Goal: Find specific page/section: Find specific page/section

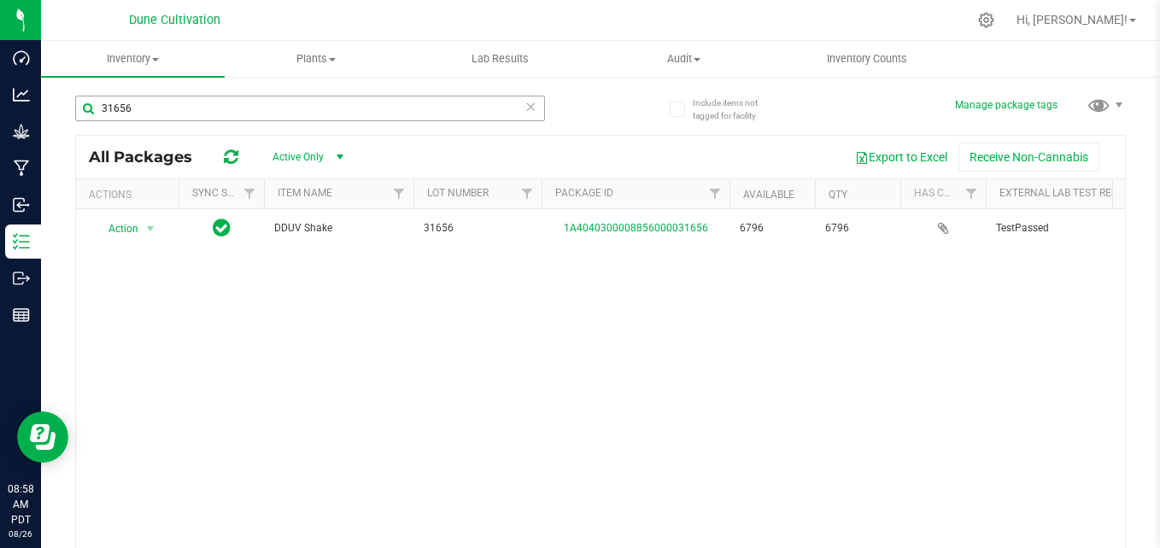
drag, startPoint x: 0, startPoint y: 0, endPoint x: 278, endPoint y: 108, distance: 297.7
click at [278, 108] on input "31656" at bounding box center [310, 109] width 470 height 26
type input "3"
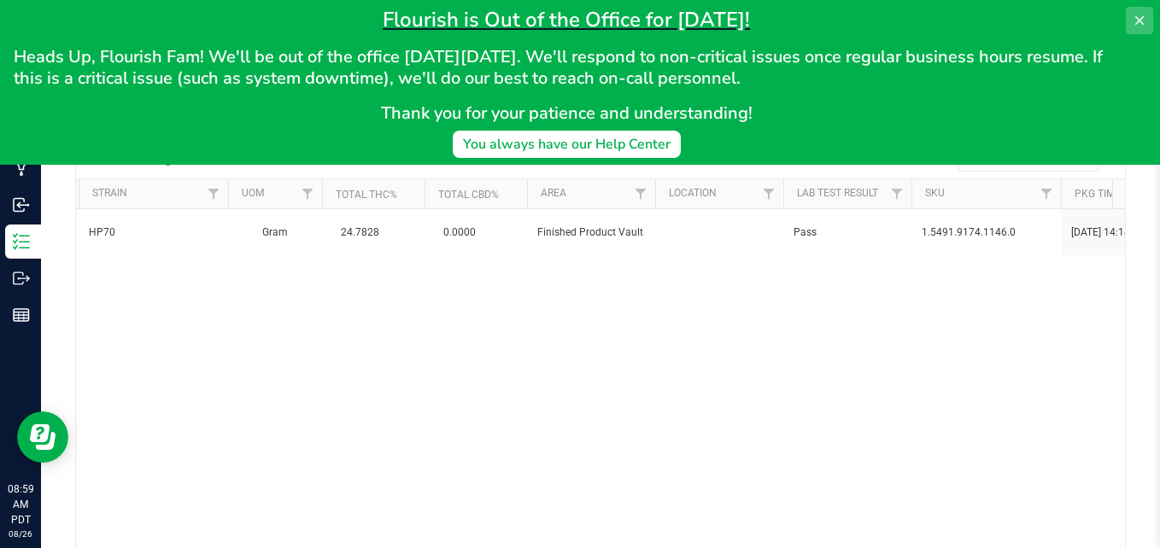
click at [1152, 23] on button at bounding box center [1139, 20] width 27 height 27
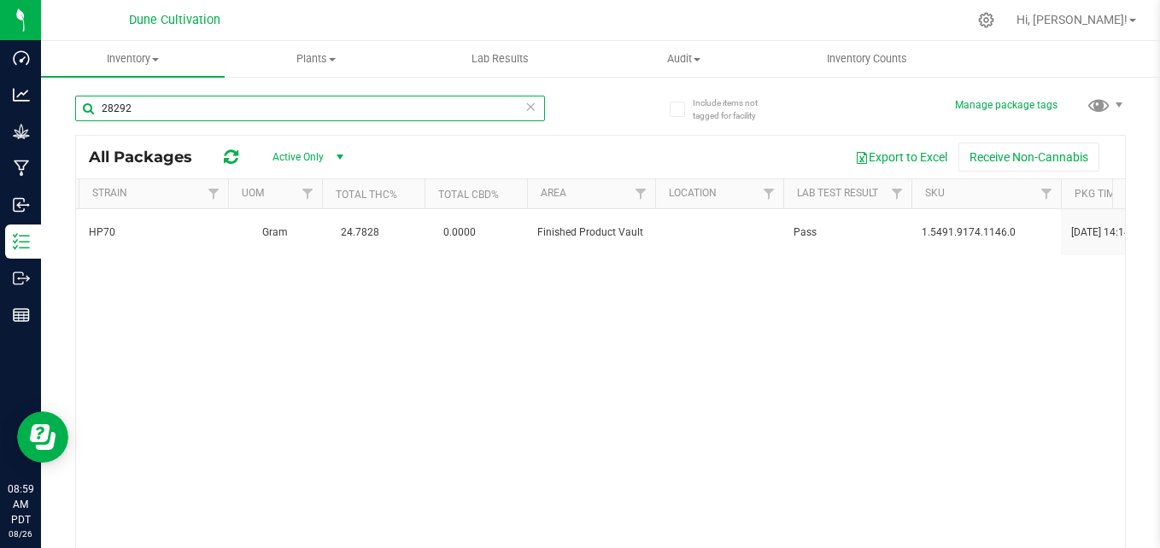
click at [373, 104] on input "28292" at bounding box center [310, 109] width 470 height 26
type input "2"
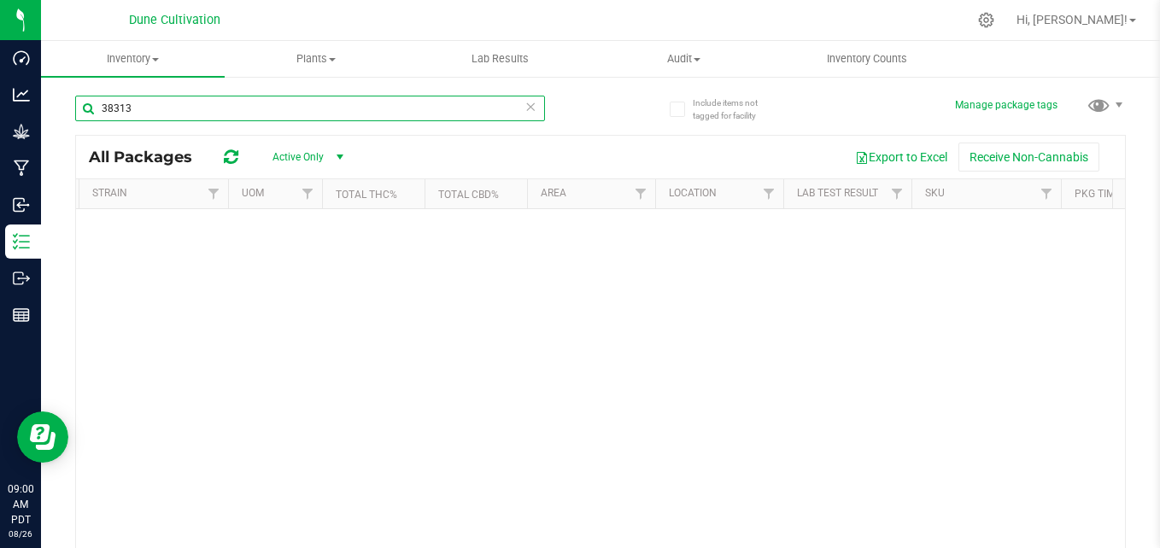
click at [108, 109] on input "38313" at bounding box center [310, 109] width 470 height 26
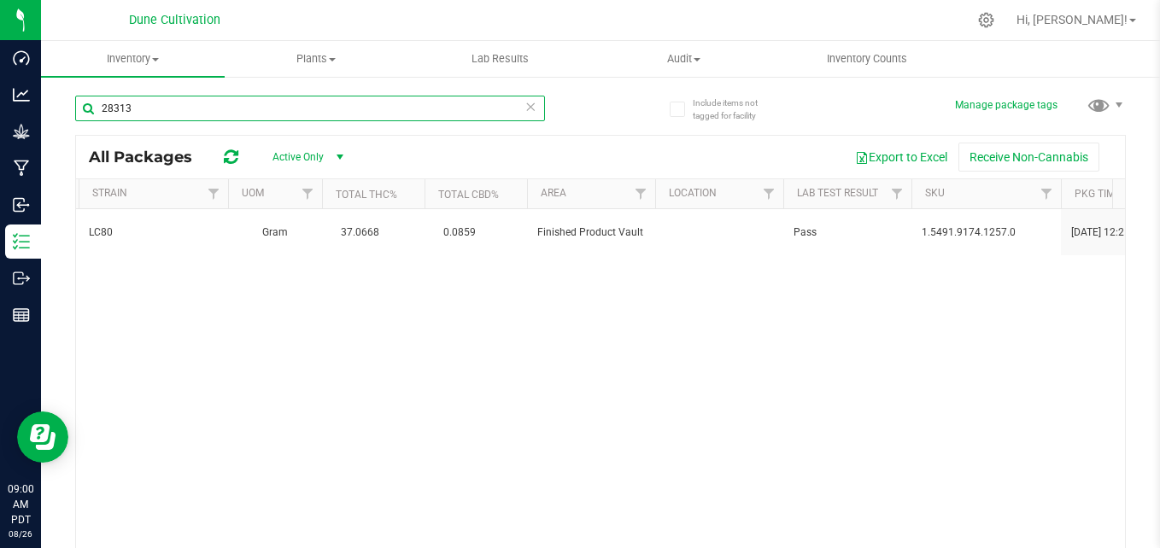
type input "28313"
